Goal: Transaction & Acquisition: Purchase product/service

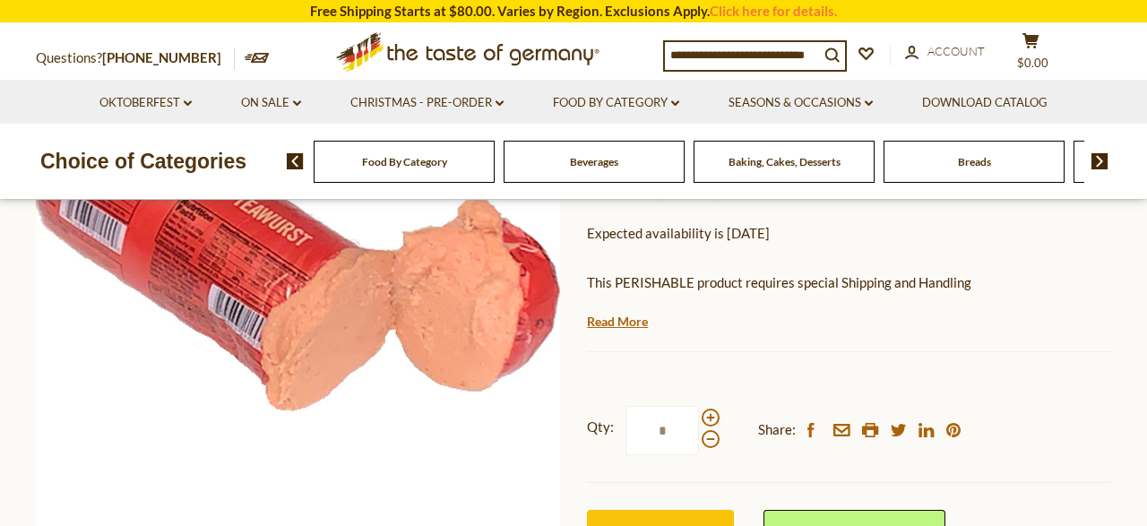
scroll to position [373, 0]
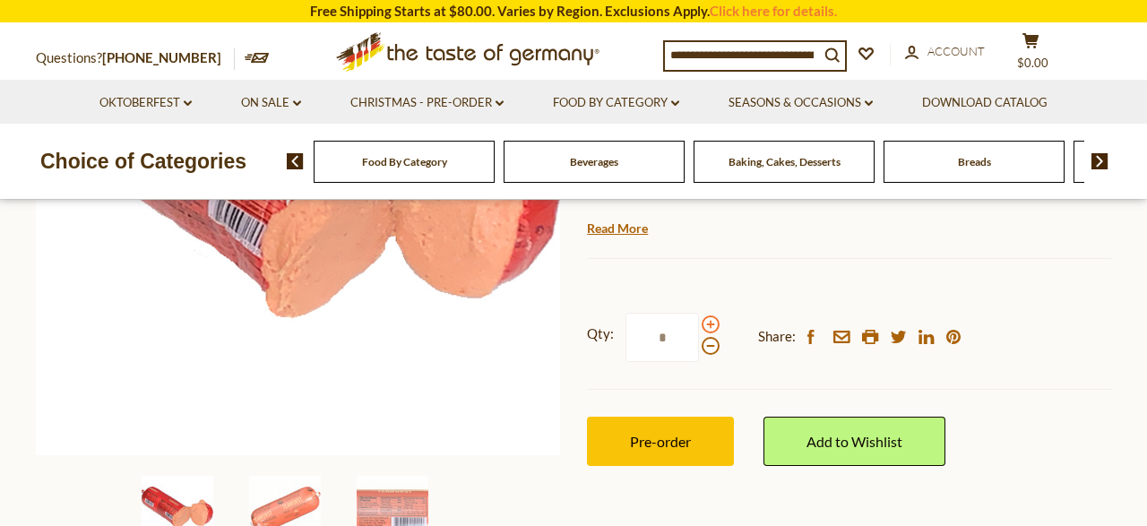
click at [709, 315] on span at bounding box center [710, 324] width 18 height 18
click at [699, 313] on input "*" at bounding box center [661, 337] width 73 height 49
click at [709, 315] on span at bounding box center [710, 324] width 18 height 18
click at [699, 313] on input "*" at bounding box center [661, 337] width 73 height 49
click at [709, 315] on span at bounding box center [710, 324] width 18 height 18
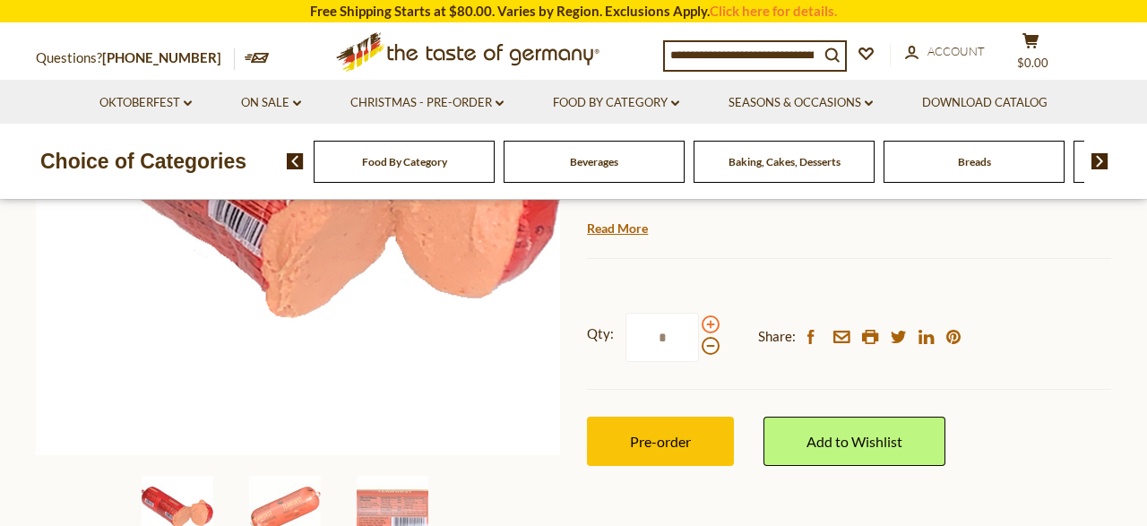
click at [699, 313] on input "*" at bounding box center [661, 337] width 73 height 49
click at [709, 337] on span at bounding box center [710, 346] width 18 height 18
click at [699, 313] on input "*" at bounding box center [661, 337] width 73 height 49
type input "*"
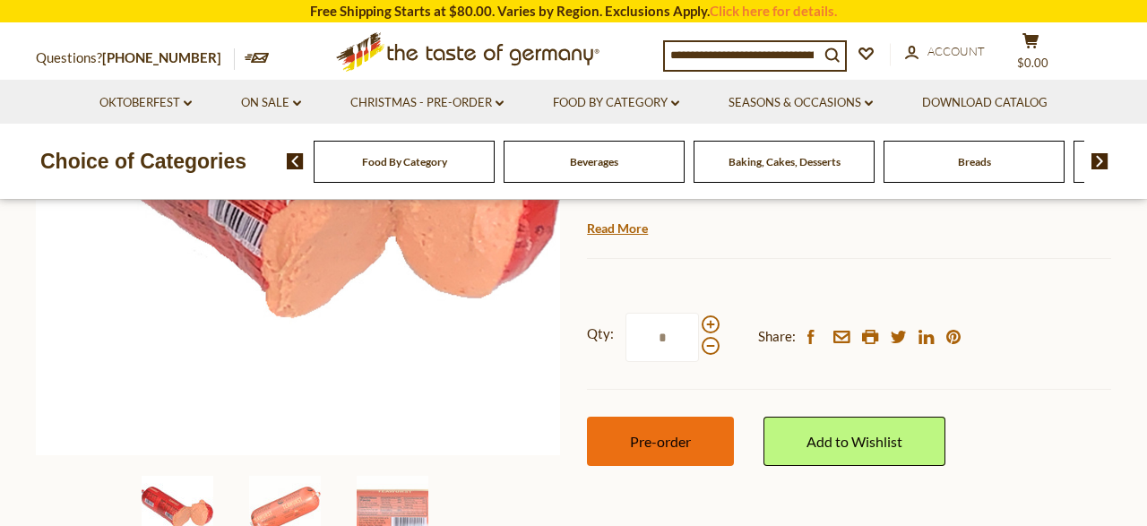
click at [651, 433] on span "Pre-order" at bounding box center [660, 441] width 61 height 17
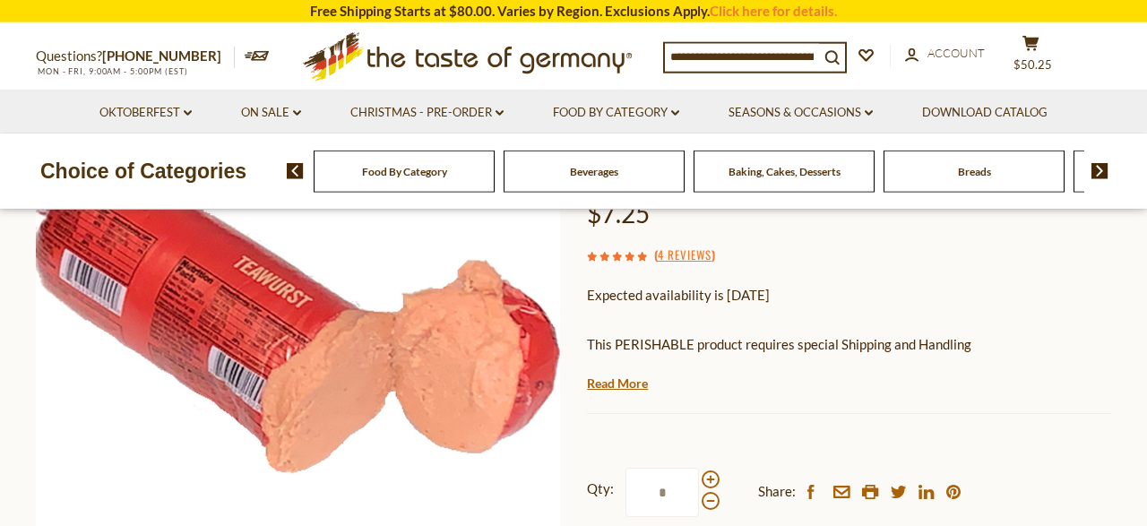
scroll to position [0, 0]
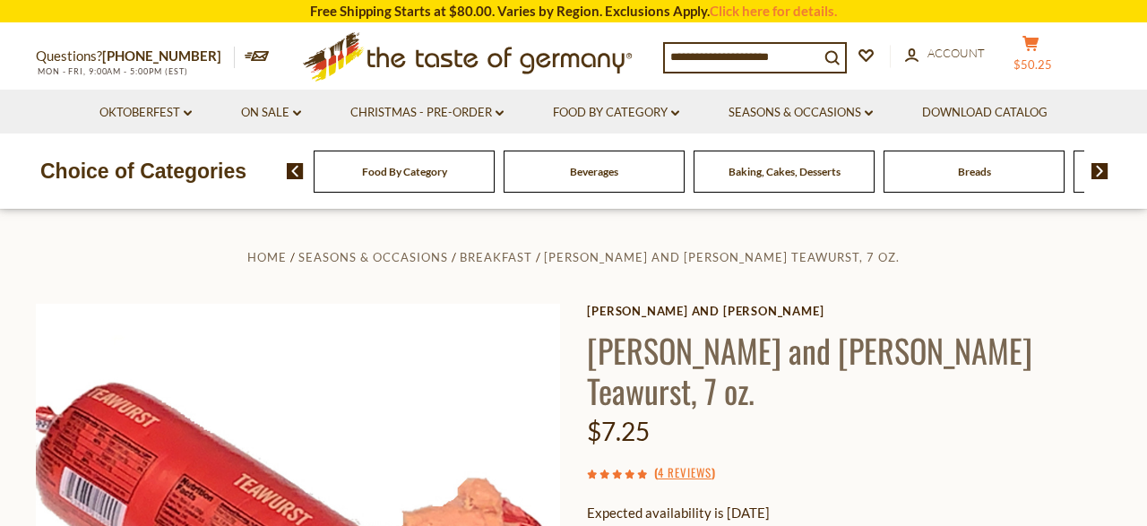
click at [1057, 58] on button "cart $50.25" at bounding box center [1030, 57] width 54 height 45
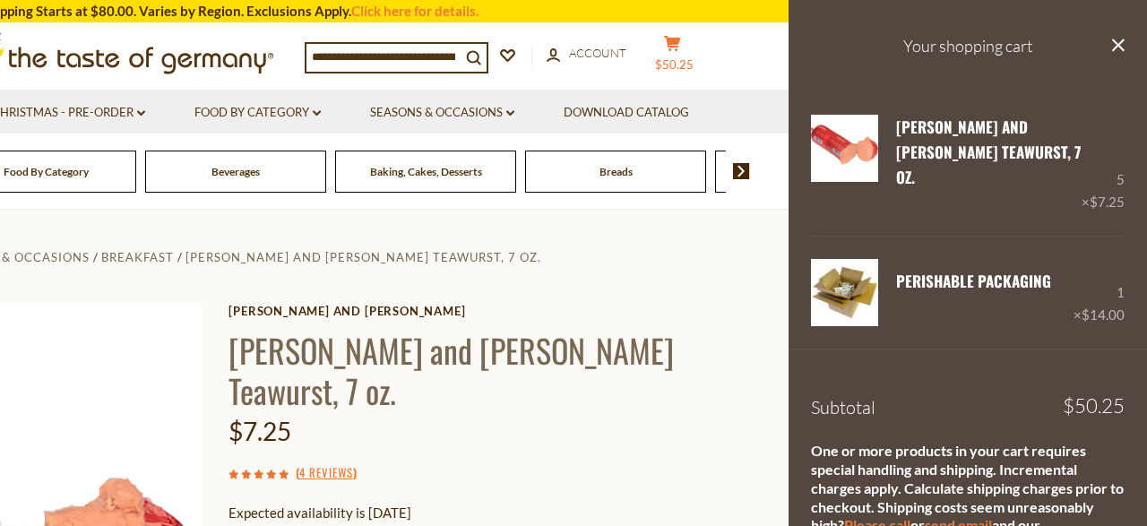
scroll to position [83, 0]
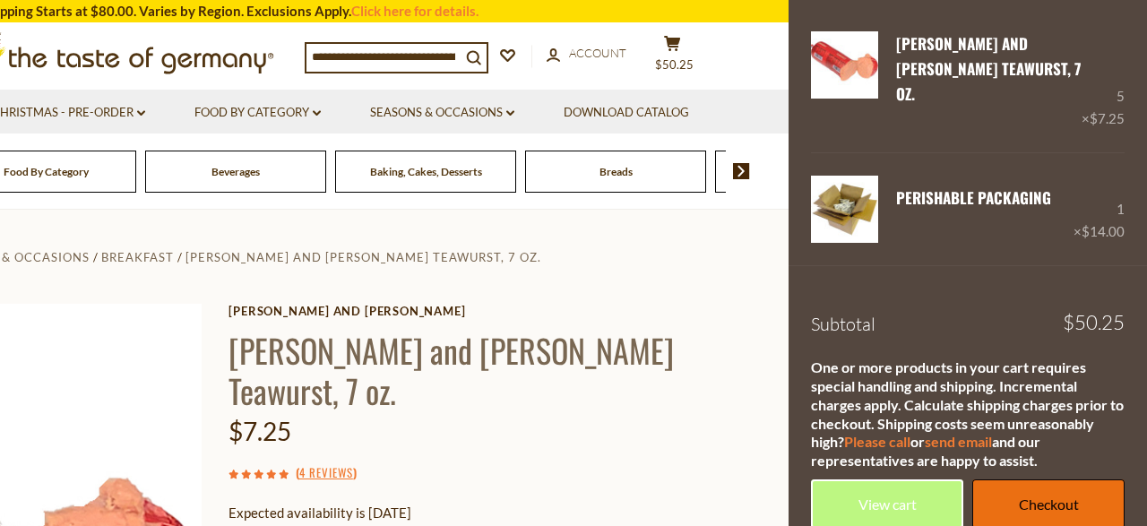
click at [1046, 485] on link "Checkout" at bounding box center [1048, 503] width 152 height 49
